Goal: Information Seeking & Learning: Learn about a topic

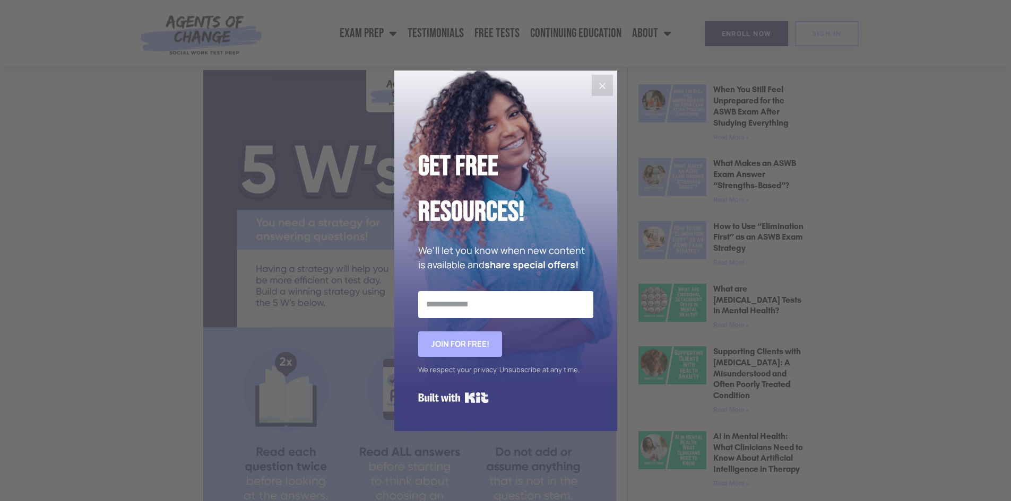
scroll to position [648, 0]
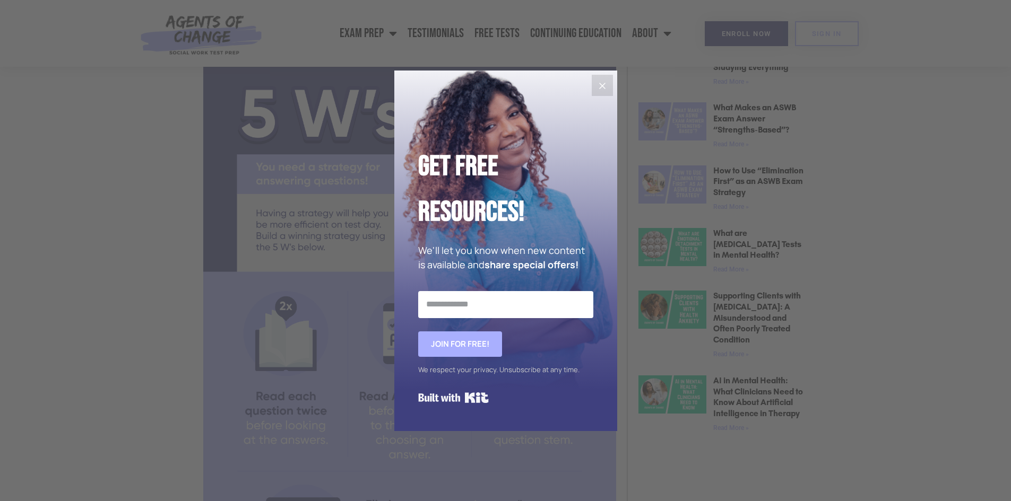
click at [598, 77] on button "Close" at bounding box center [602, 85] width 21 height 21
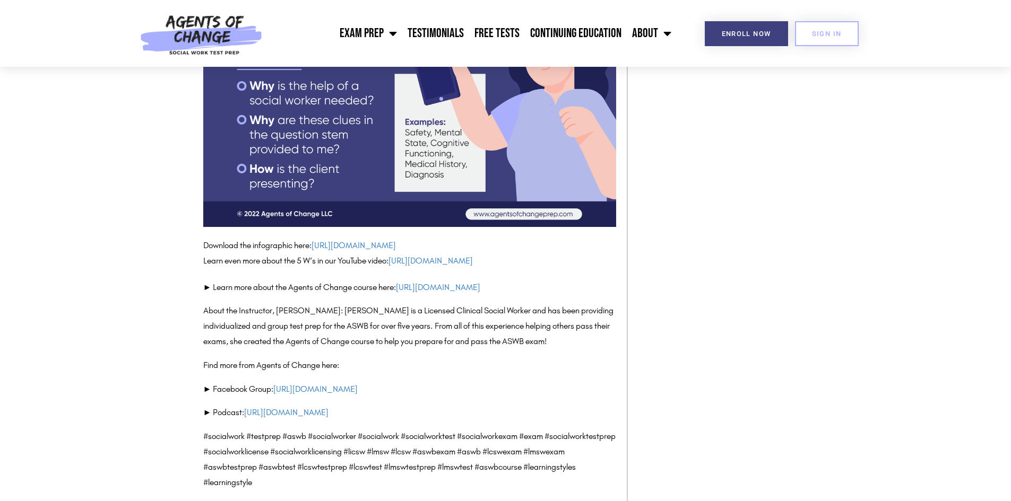
scroll to position [1656, 0]
click at [373, 246] on link "https://bit.ly/5-w-infographic" at bounding box center [353, 246] width 84 height 10
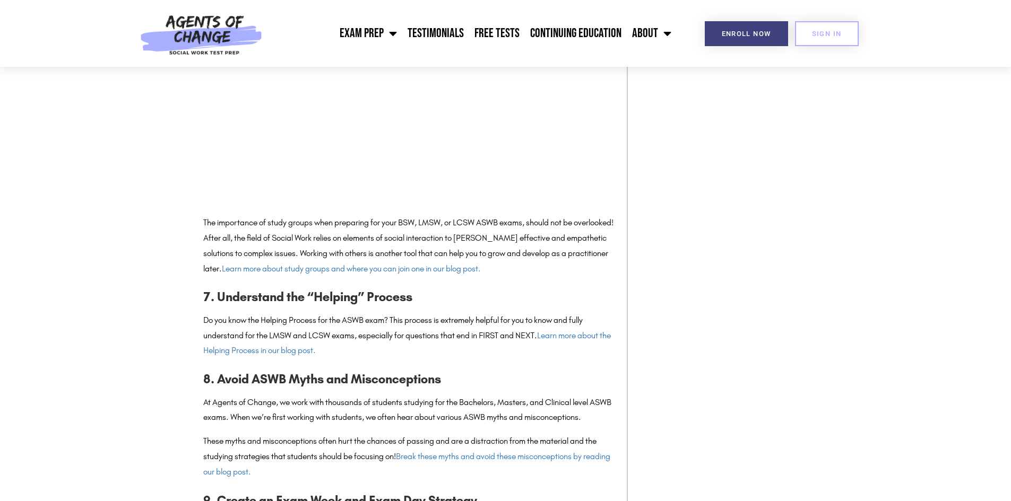
scroll to position [2440, 0]
